Goal: Task Accomplishment & Management: Use online tool/utility

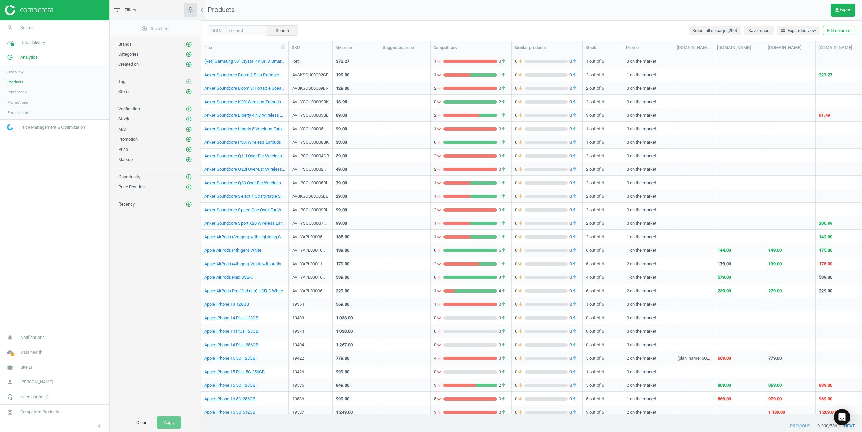
scroll to position [355, 656]
click at [19, 103] on span "Promotions" at bounding box center [17, 102] width 21 height 5
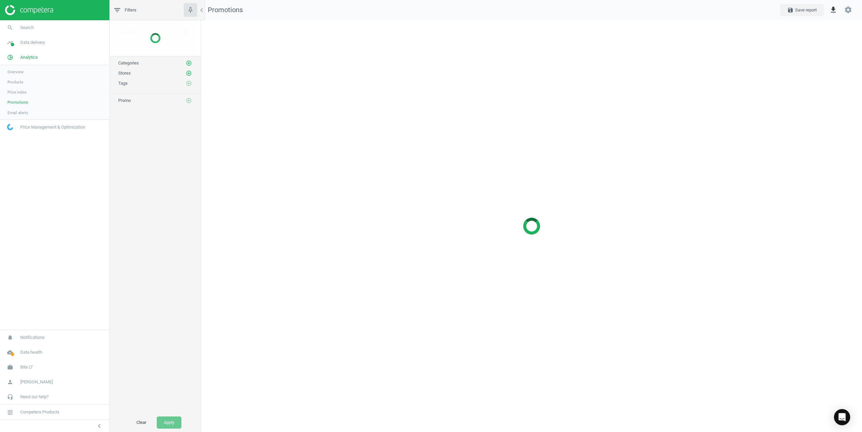
scroll to position [423, 672]
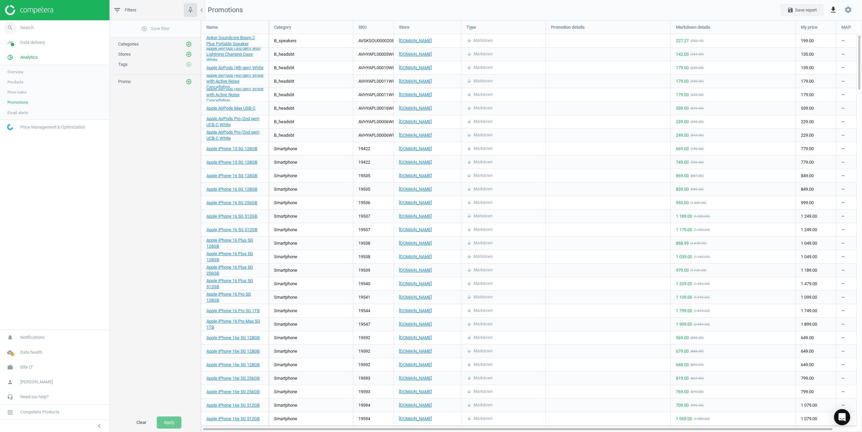
click at [34, 26] on link "search Search" at bounding box center [54, 27] width 109 height 15
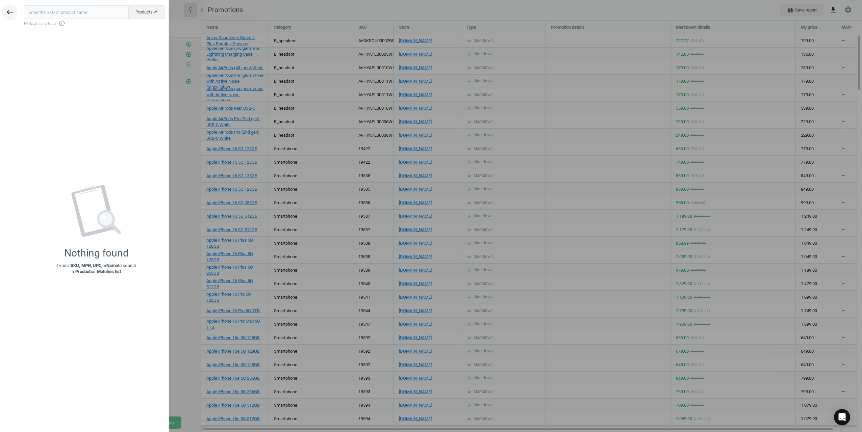
click at [8, 14] on icon "keyboard_backspace" at bounding box center [10, 12] width 8 height 8
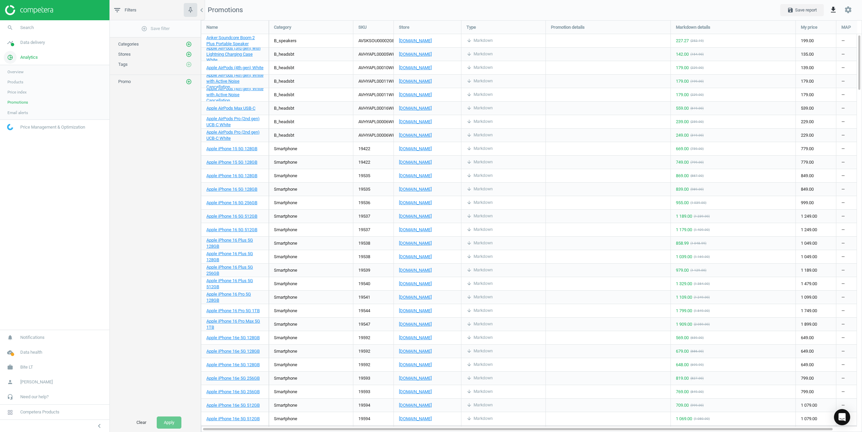
click at [27, 57] on span "Analytics" at bounding box center [29, 57] width 18 height 6
click at [25, 58] on span "Analytics" at bounding box center [29, 57] width 18 height 6
click at [11, 81] on span "Products" at bounding box center [15, 81] width 16 height 5
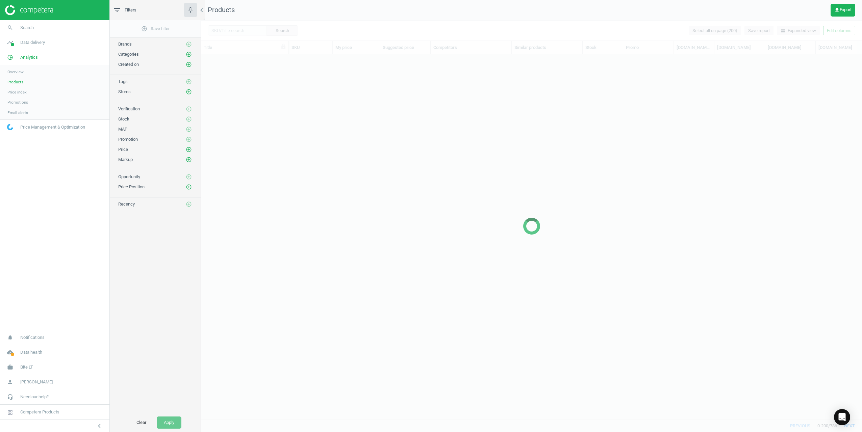
scroll to position [355, 656]
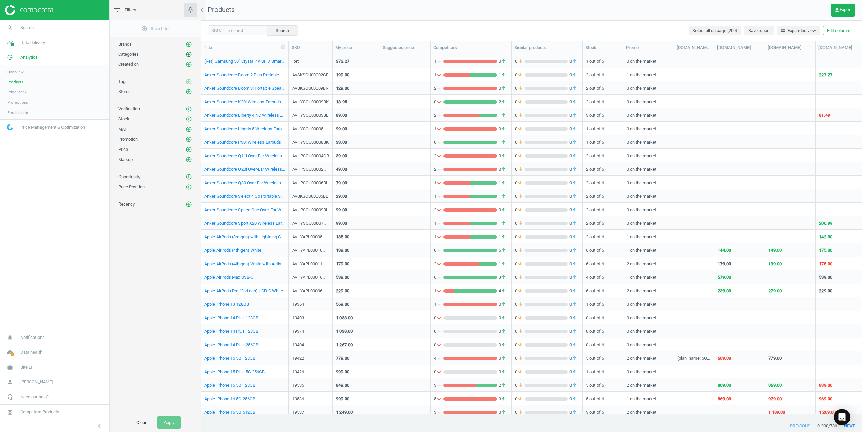
click at [189, 52] on icon "add_circle_outline" at bounding box center [189, 54] width 6 height 6
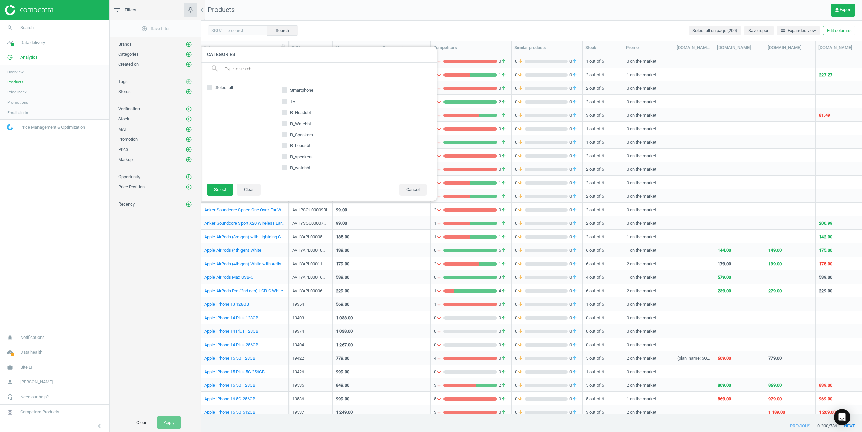
click at [286, 90] on input "Smartphone" at bounding box center [284, 90] width 4 height 4
checkbox input "true"
click at [130, 44] on span "Brands" at bounding box center [125, 44] width 14 height 5
click at [188, 44] on icon "add_circle_outline" at bounding box center [189, 44] width 6 height 6
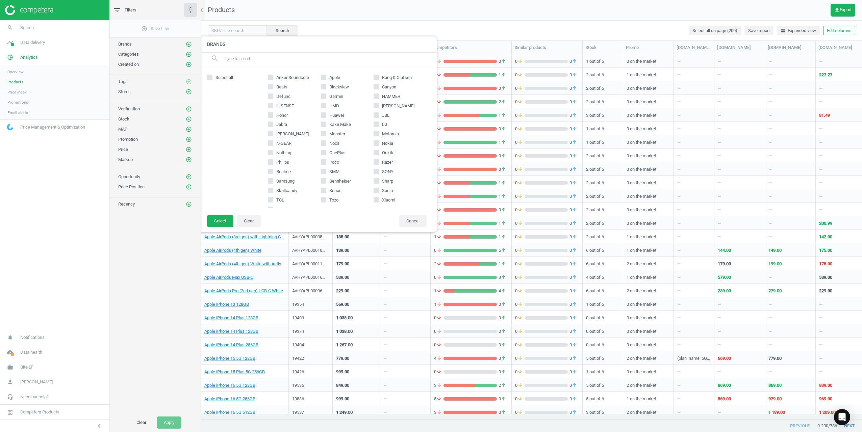
click at [323, 78] on input "Apple" at bounding box center [323, 77] width 4 height 4
checkbox input "true"
click at [218, 221] on button "Select" at bounding box center [220, 221] width 26 height 12
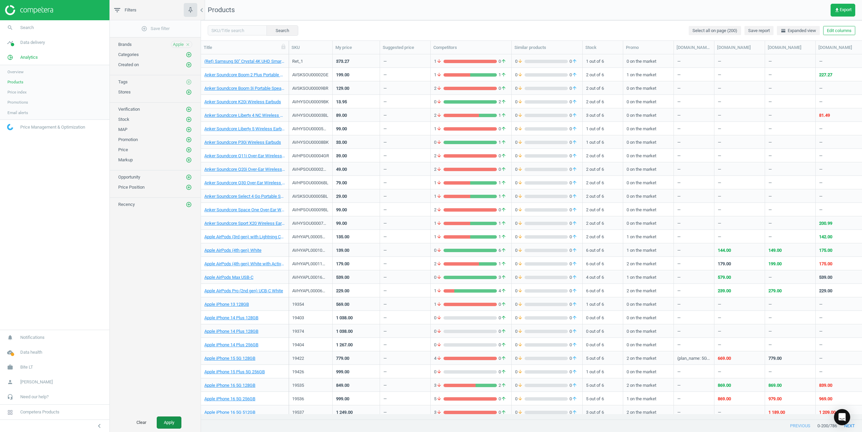
click at [168, 270] on button "Apply" at bounding box center [169, 423] width 25 height 12
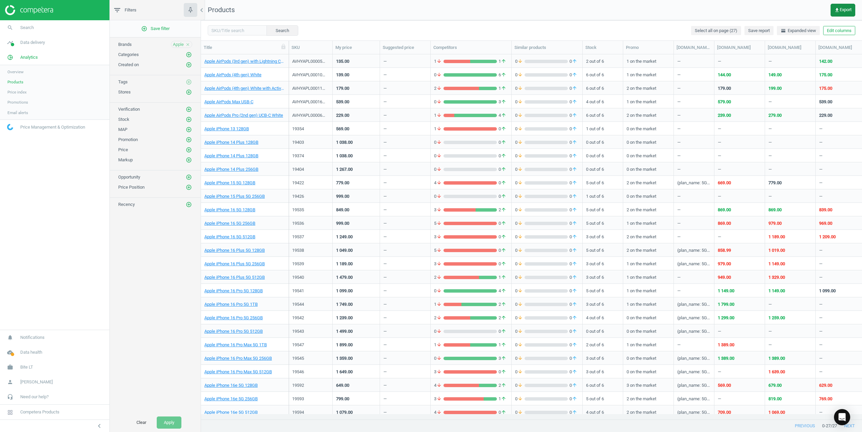
click at [516, 9] on span "get_app Export" at bounding box center [843, 9] width 17 height 5
click at [516, 49] on button "insert_drive_file Report (Excel)" at bounding box center [797, 51] width 118 height 13
